Goal: Navigation & Orientation: Find specific page/section

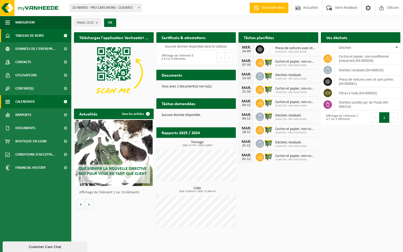
click at [28, 103] on span "Calendrier" at bounding box center [24, 101] width 19 height 13
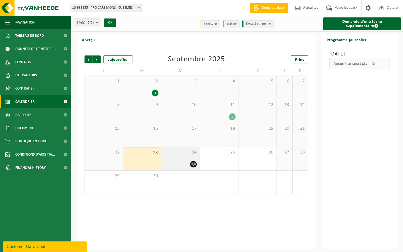
click at [189, 157] on div "24" at bounding box center [181, 159] width 38 height 24
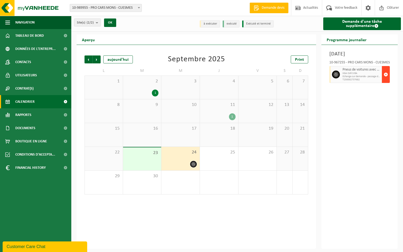
click at [385, 80] on span "button" at bounding box center [386, 74] width 4 height 11
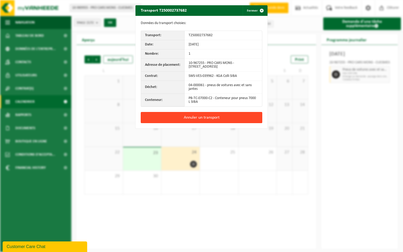
click at [195, 118] on button "Annuler un transport" at bounding box center [202, 117] width 122 height 11
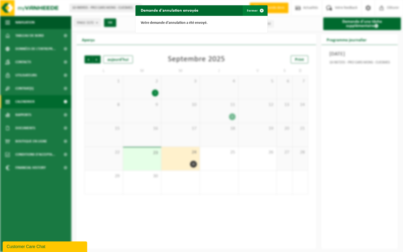
click at [259, 11] on span "button" at bounding box center [262, 10] width 11 height 11
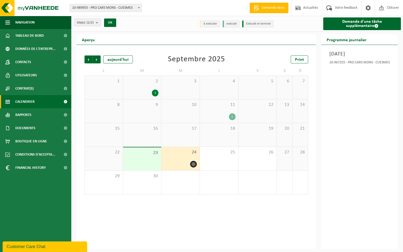
click at [136, 9] on span "10-989955 - PRO CARS MONS - CUESMES" at bounding box center [106, 7] width 72 height 7
click at [96, 61] on span "Suivant" at bounding box center [97, 60] width 8 height 8
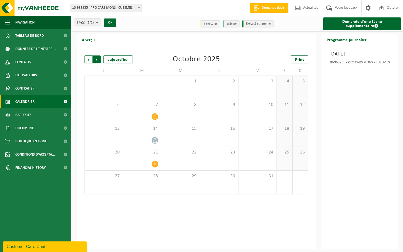
click at [89, 61] on span "Précédent" at bounding box center [89, 60] width 8 height 8
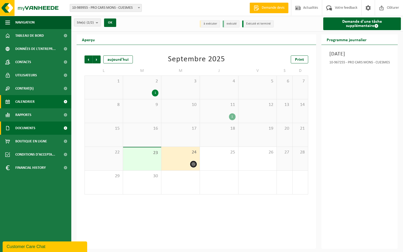
click at [36, 128] on link "Documents" at bounding box center [35, 128] width 71 height 13
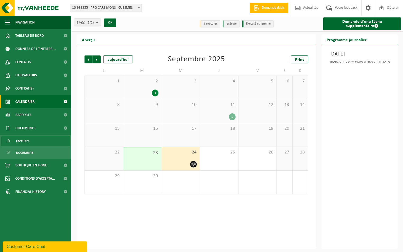
click at [37, 142] on link "Factures" at bounding box center [35, 141] width 69 height 10
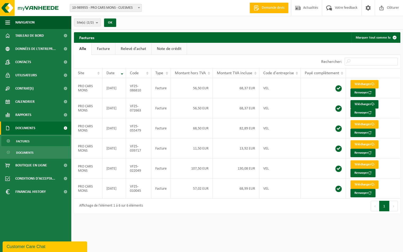
click at [140, 8] on span at bounding box center [138, 7] width 5 height 7
select select "153596"
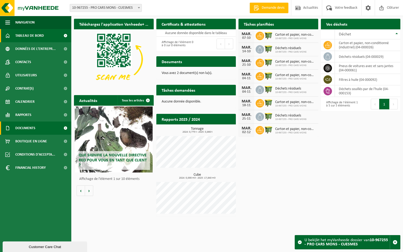
click at [40, 126] on link "Documents" at bounding box center [35, 128] width 71 height 13
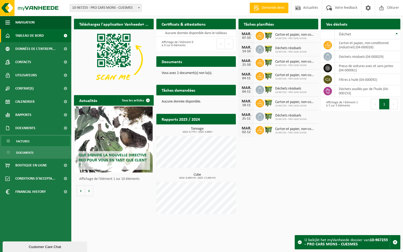
click at [38, 140] on link "Factures" at bounding box center [35, 141] width 69 height 10
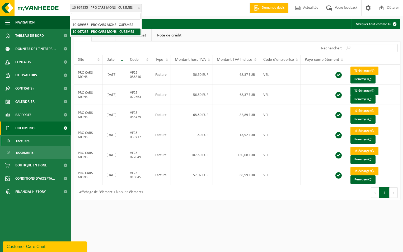
click at [137, 10] on span at bounding box center [138, 7] width 5 height 7
click at [137, 8] on span at bounding box center [138, 7] width 5 height 7
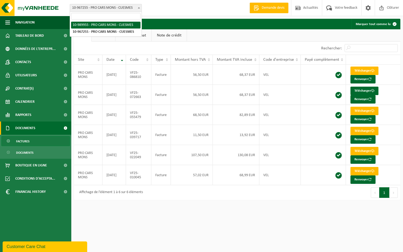
select select "168832"
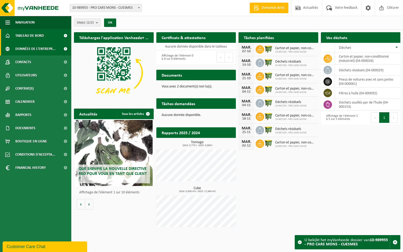
click at [38, 49] on span "Données de l'entrepr..." at bounding box center [35, 48] width 40 height 13
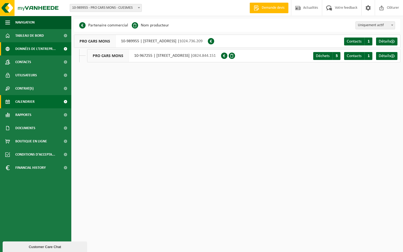
click at [34, 103] on span "Calendrier" at bounding box center [24, 101] width 19 height 13
